Goal: Task Accomplishment & Management: Complete application form

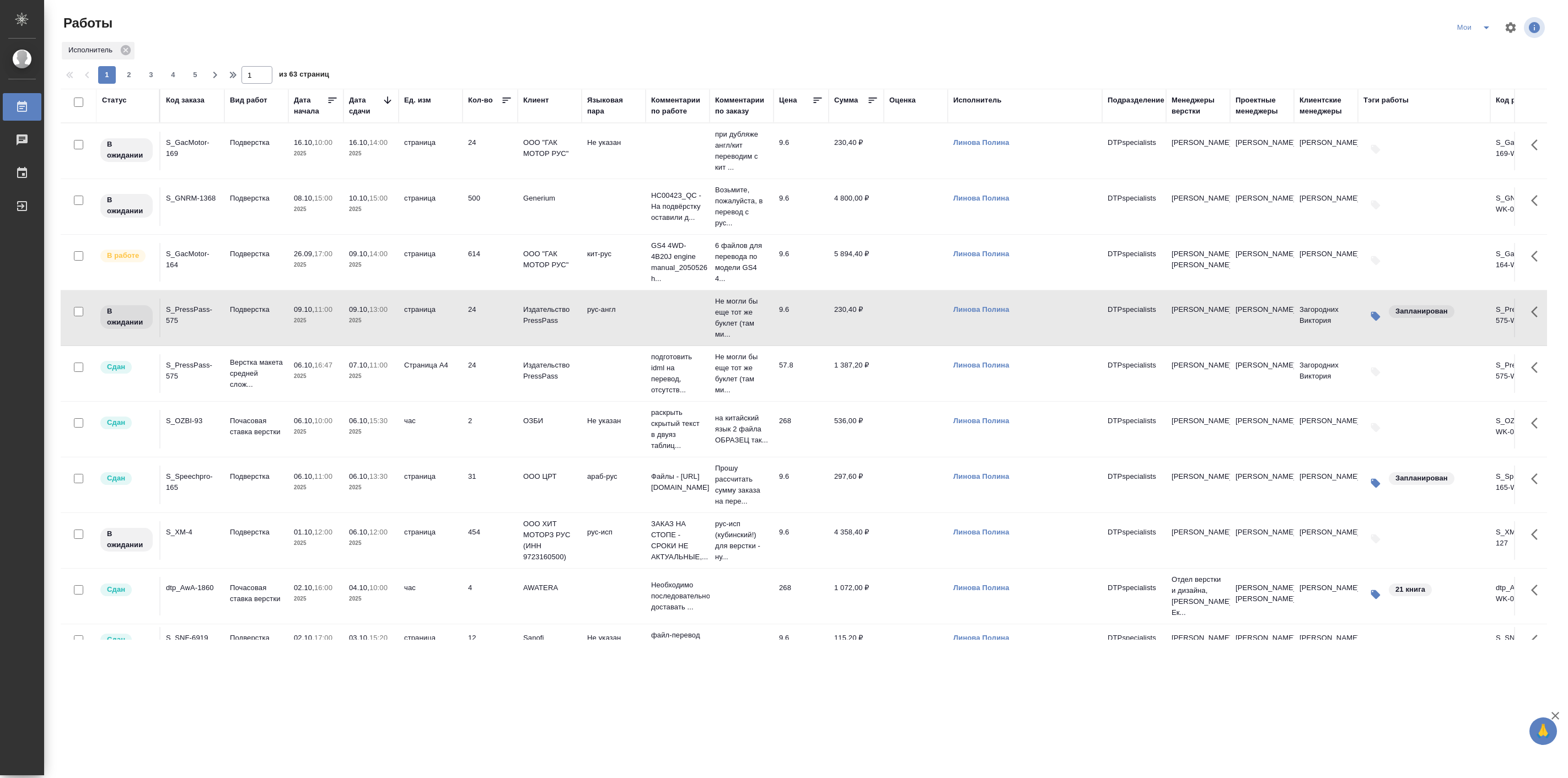
click at [362, 316] on p "2025" at bounding box center [371, 321] width 44 height 11
click at [338, 259] on td "26.09, 17:00 2025" at bounding box center [316, 262] width 55 height 39
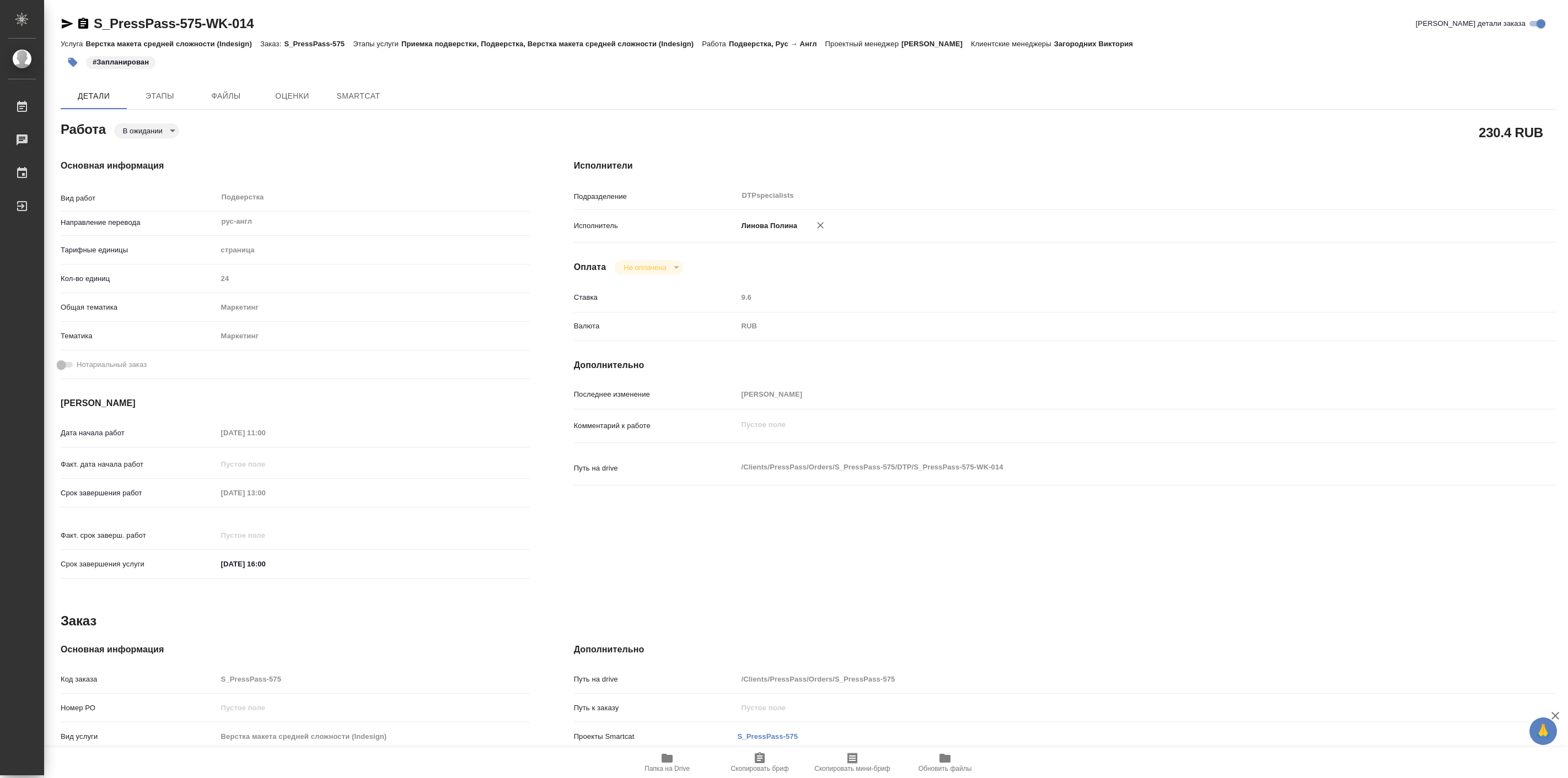
type textarea "x"
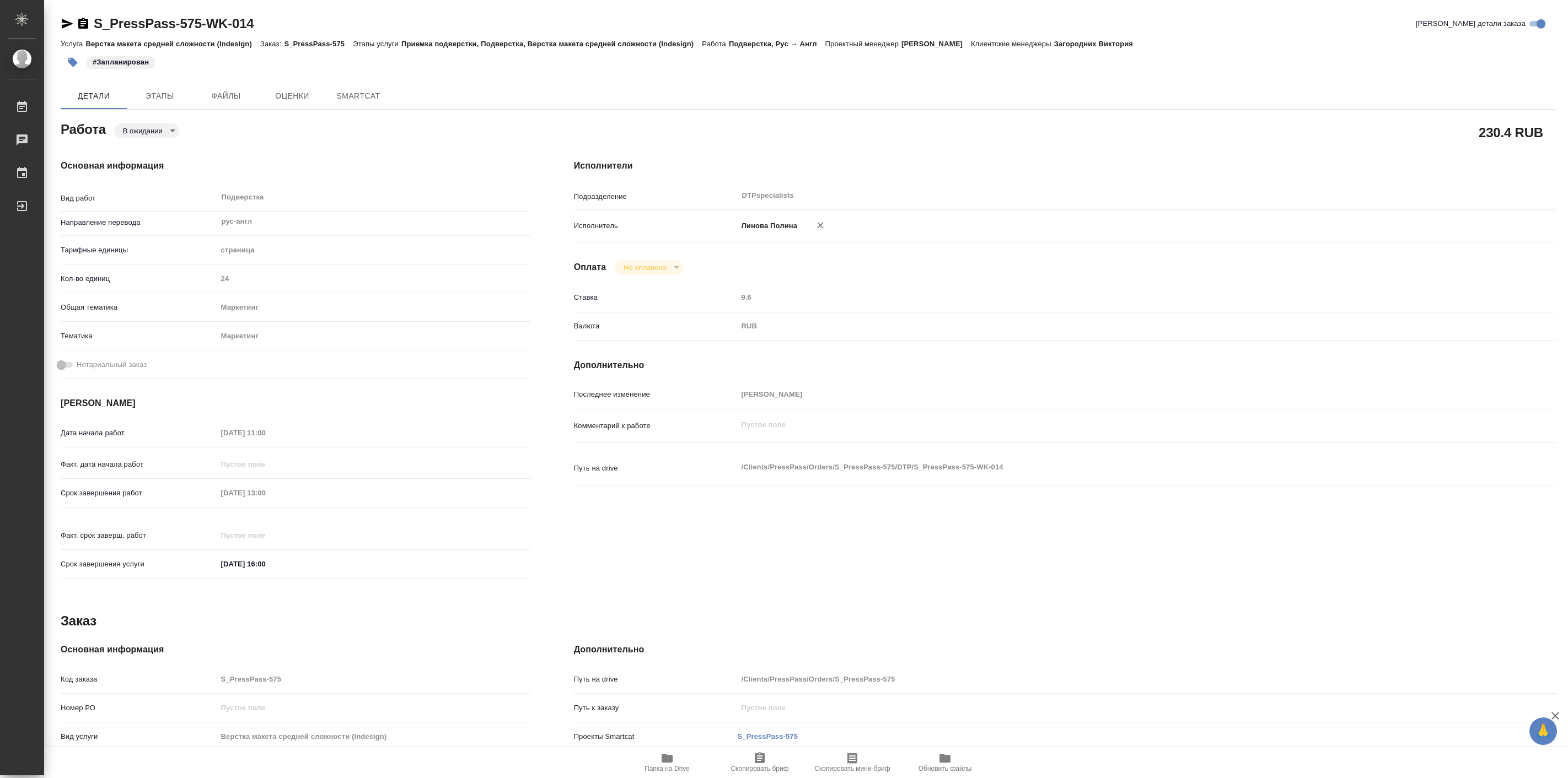
type textarea "x"
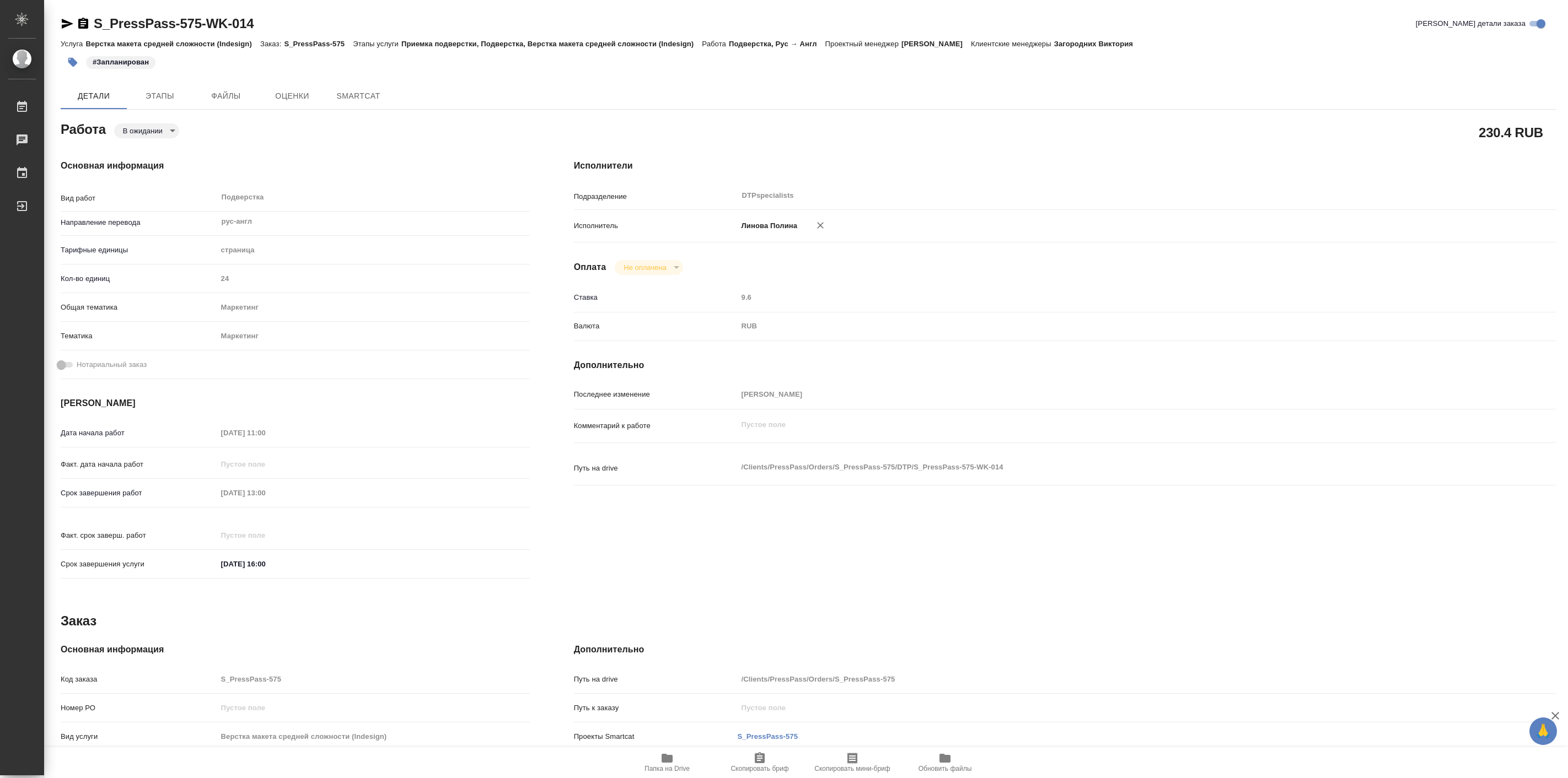
type textarea "x"
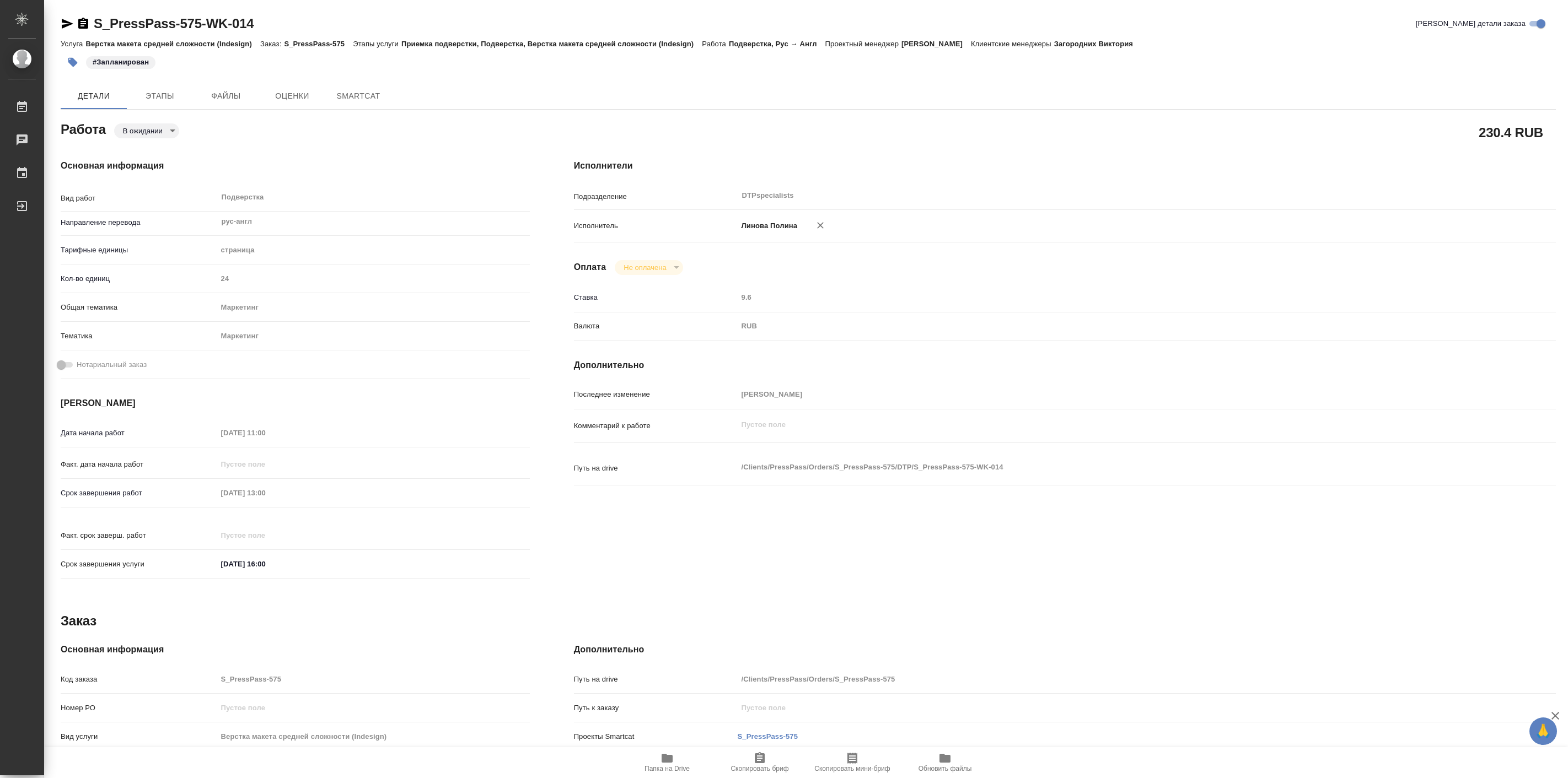
type textarea "x"
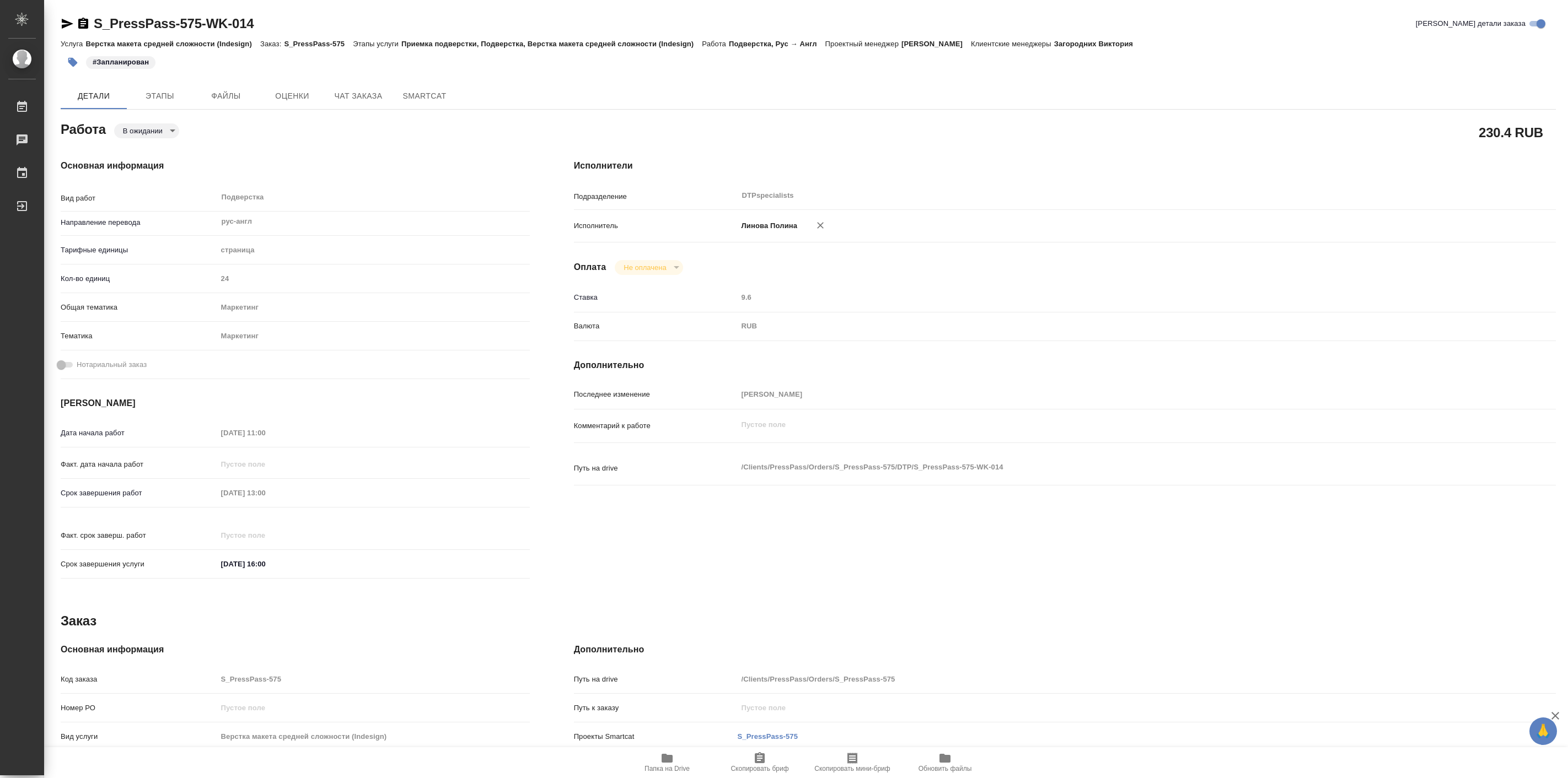
type textarea "x"
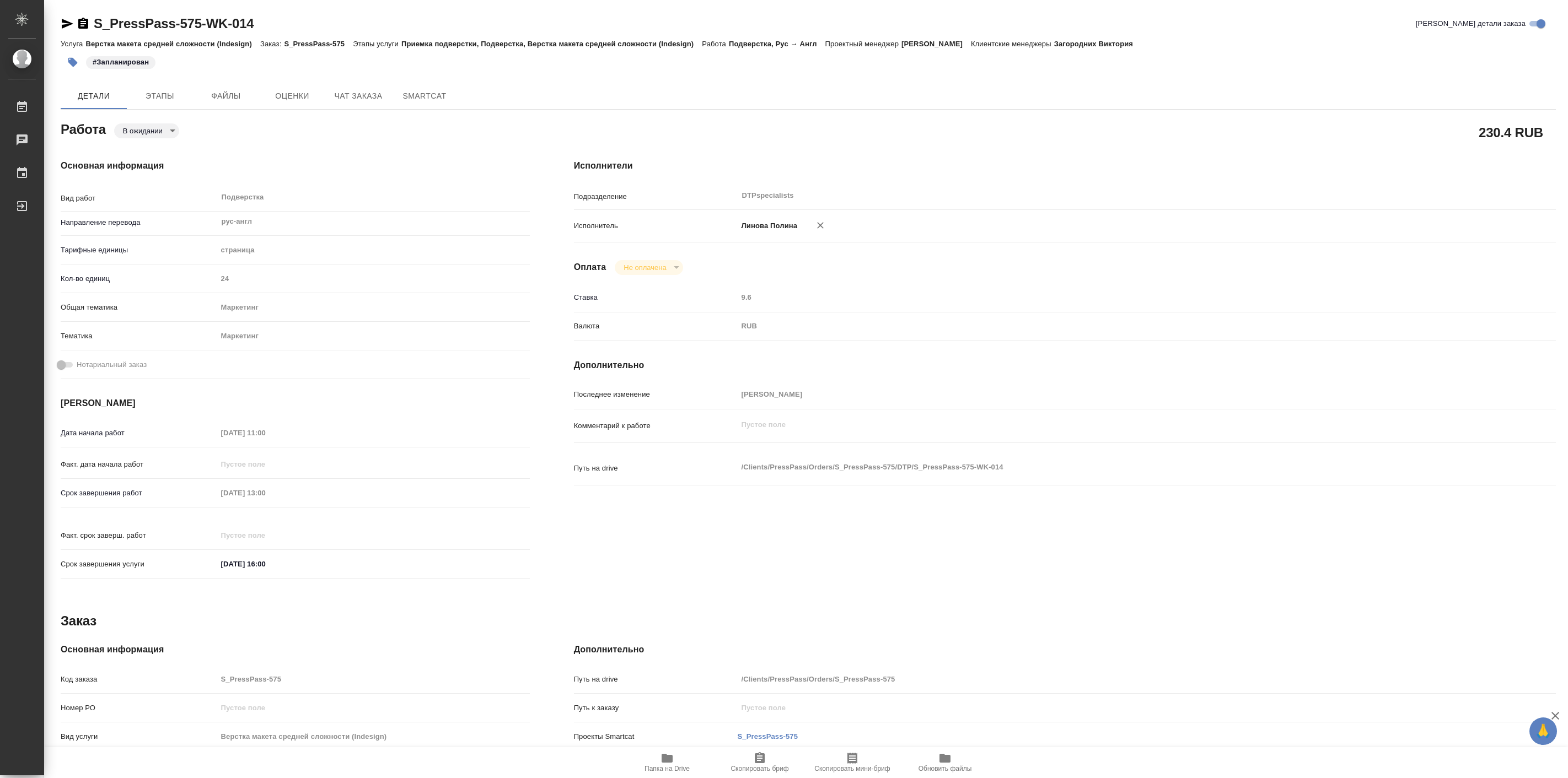
type textarea "x"
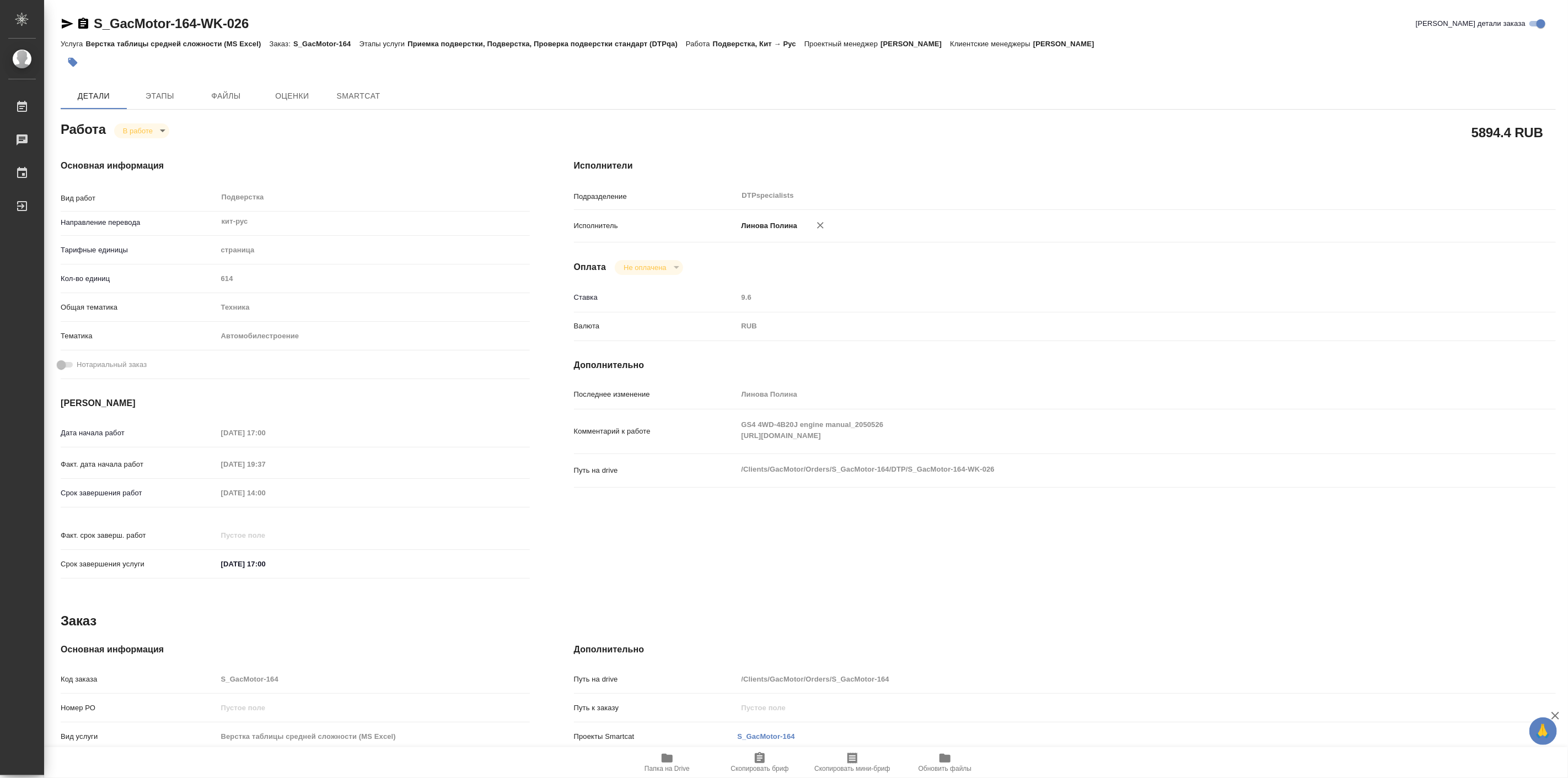
type textarea "x"
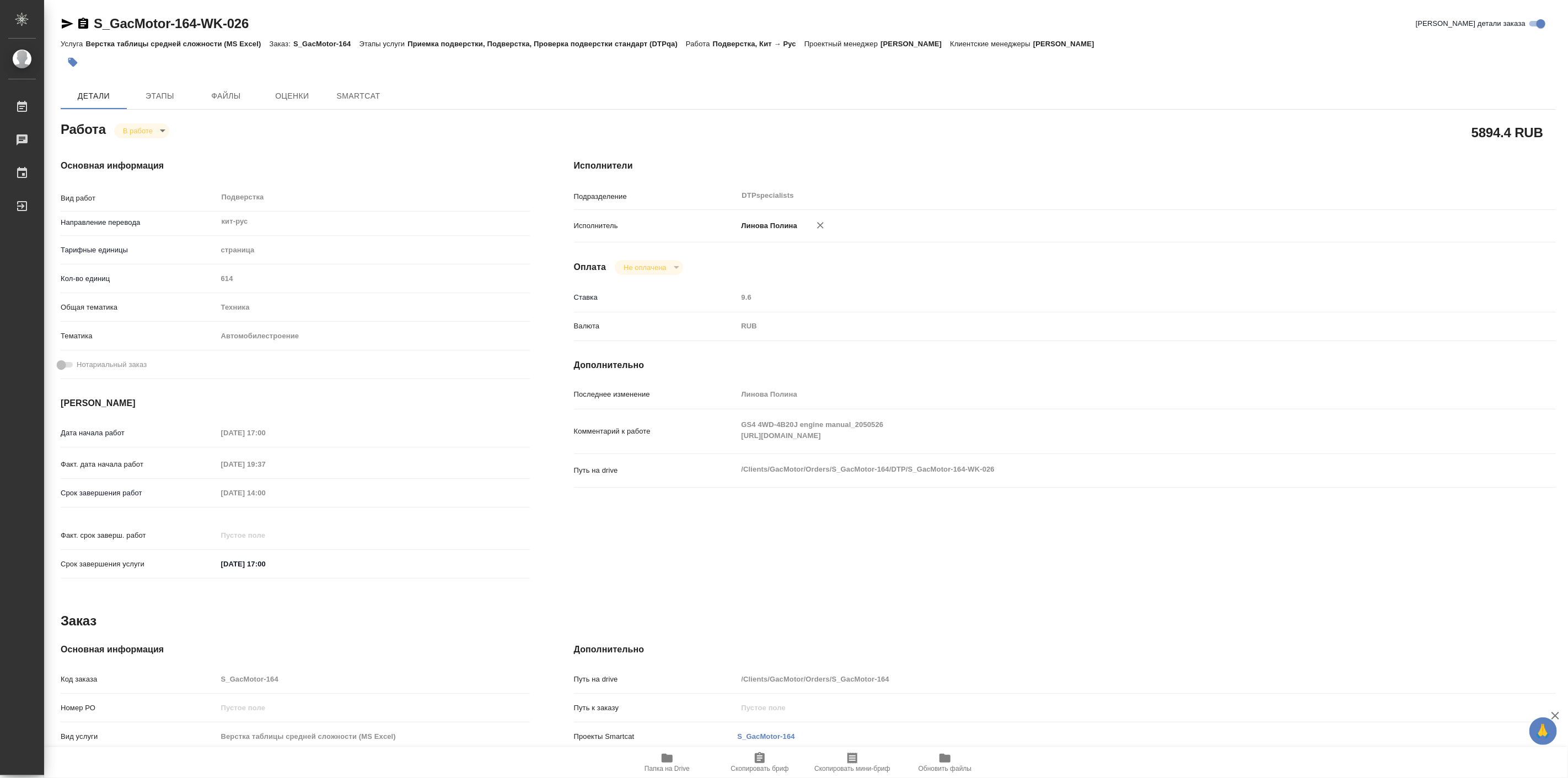
type textarea "x"
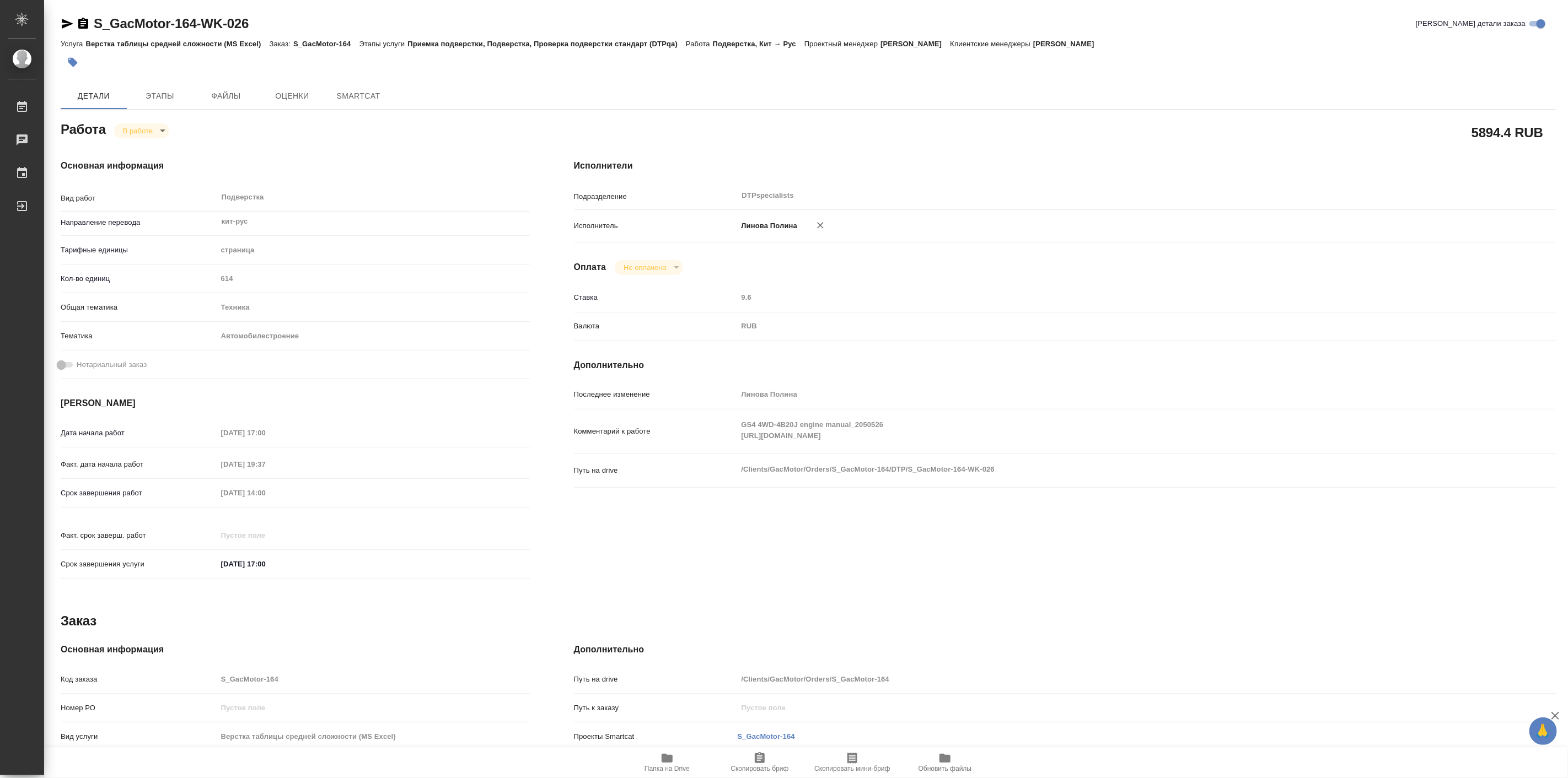
type textarea "x"
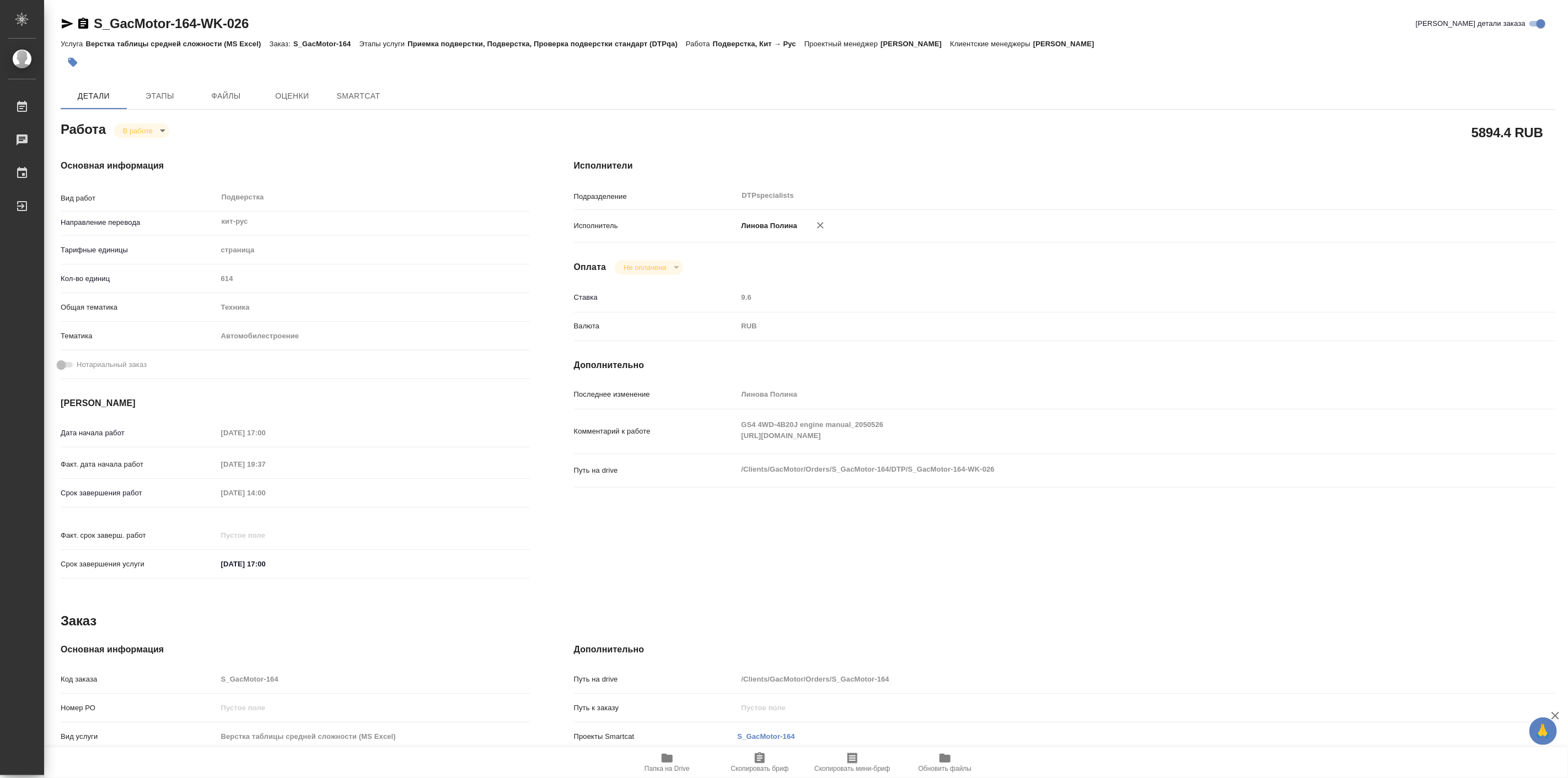
type textarea "x"
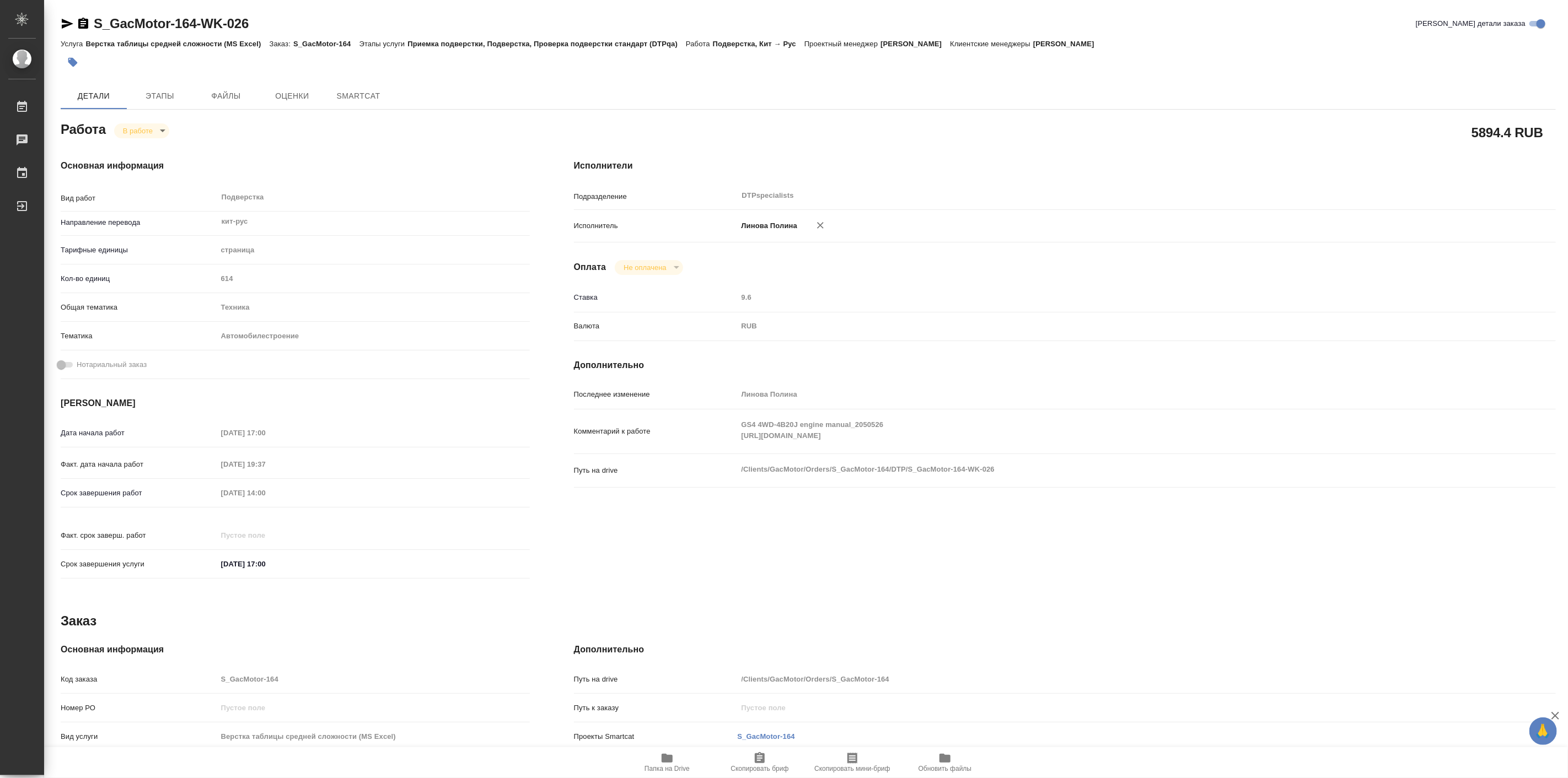
type textarea "x"
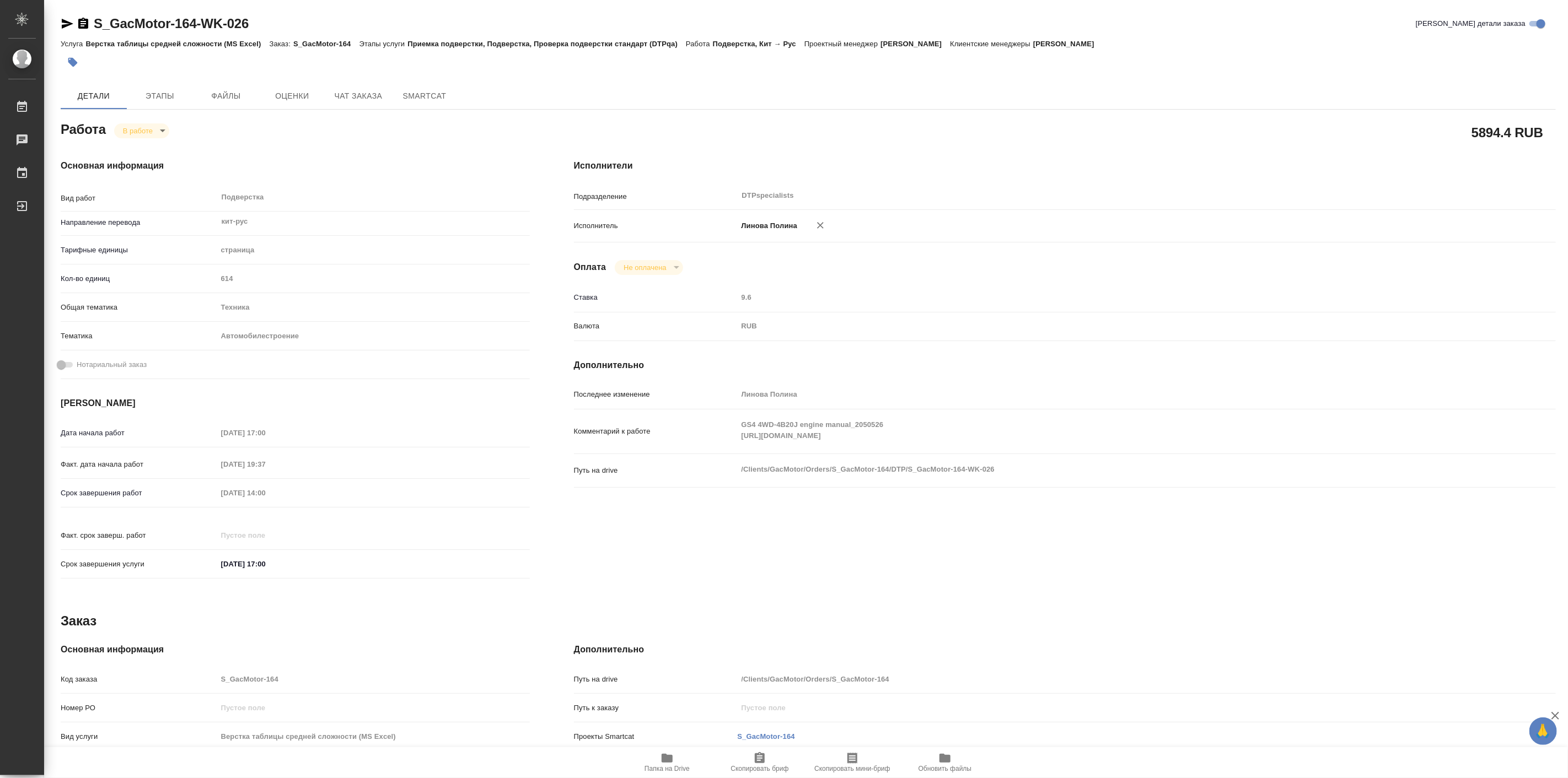
click at [674, 756] on span "Папка на Drive" at bounding box center [667, 762] width 79 height 21
type textarea "x"
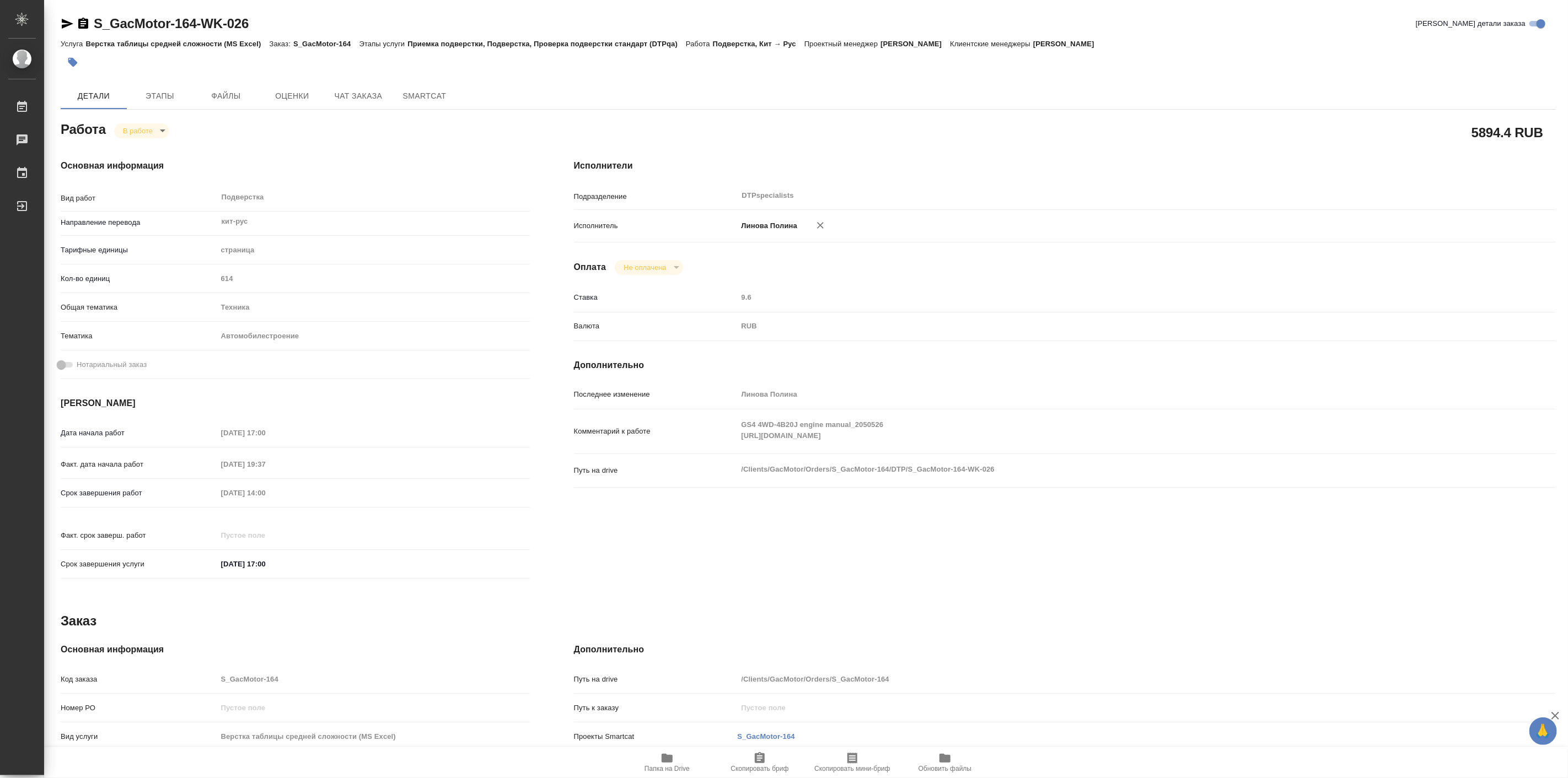
type textarea "x"
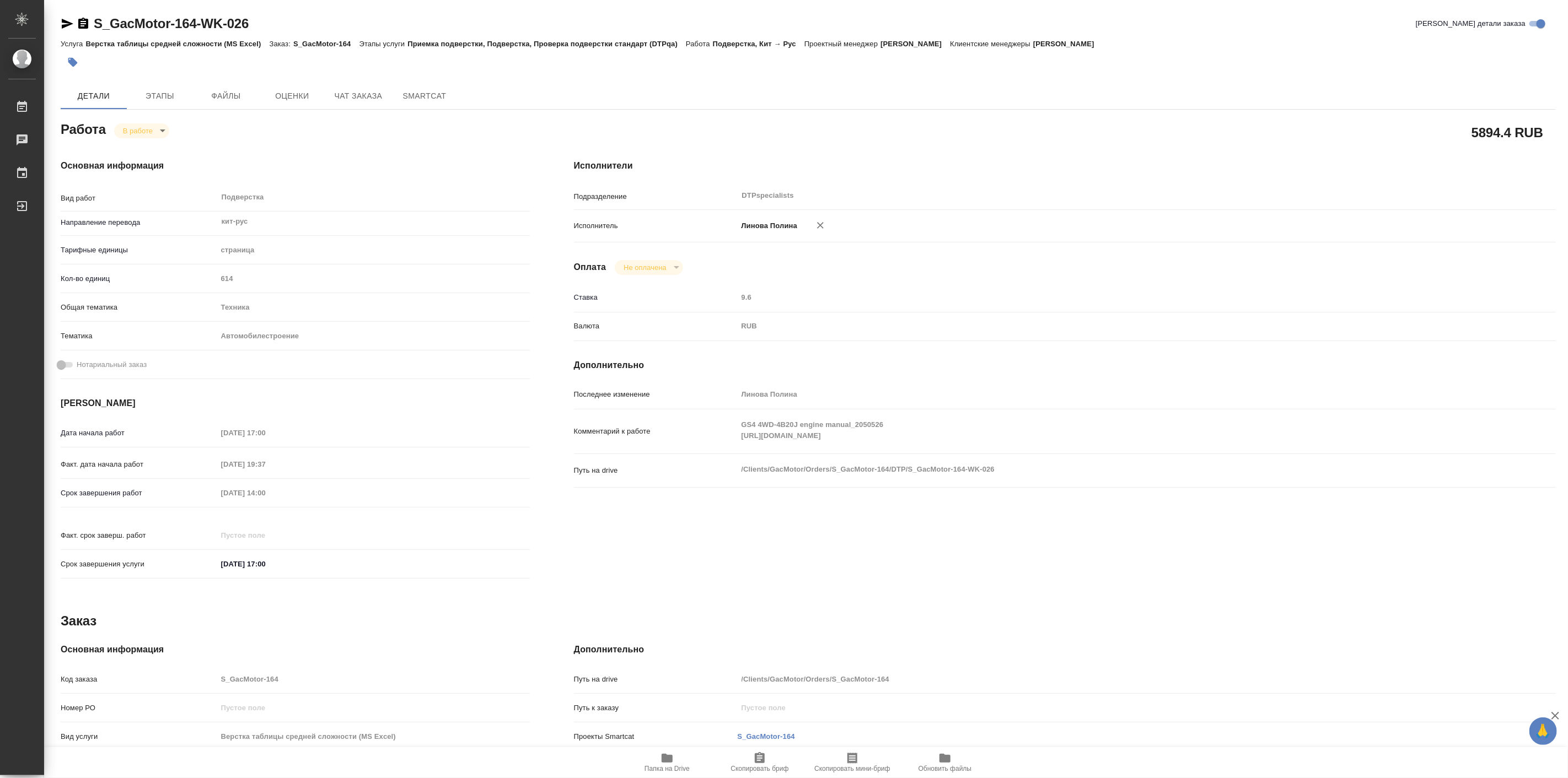
type textarea "x"
